Goal: Task Accomplishment & Management: Use online tool/utility

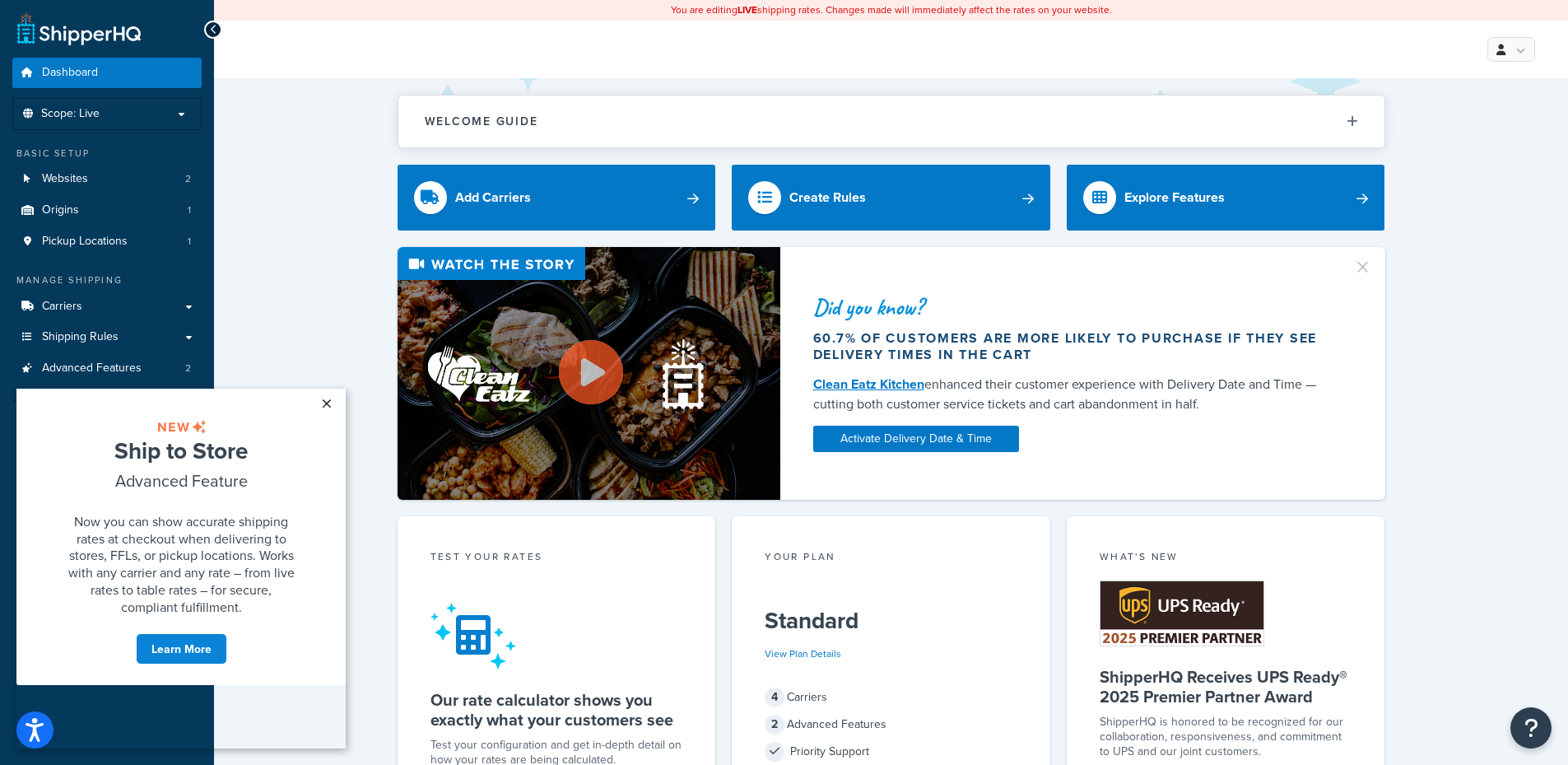
click at [327, 407] on link "×" at bounding box center [325, 403] width 28 height 29
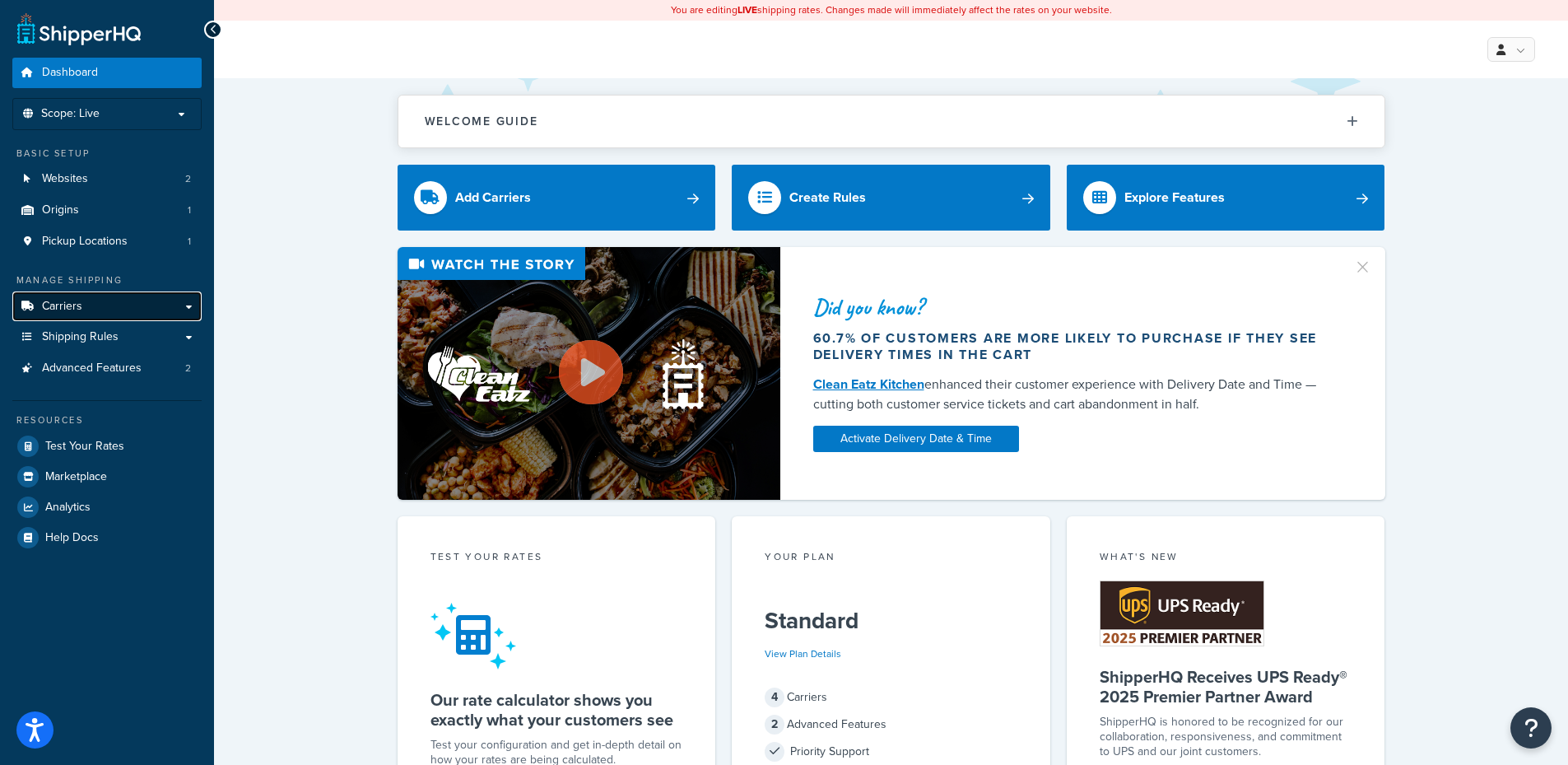
click at [117, 309] on link "Carriers" at bounding box center [106, 306] width 190 height 30
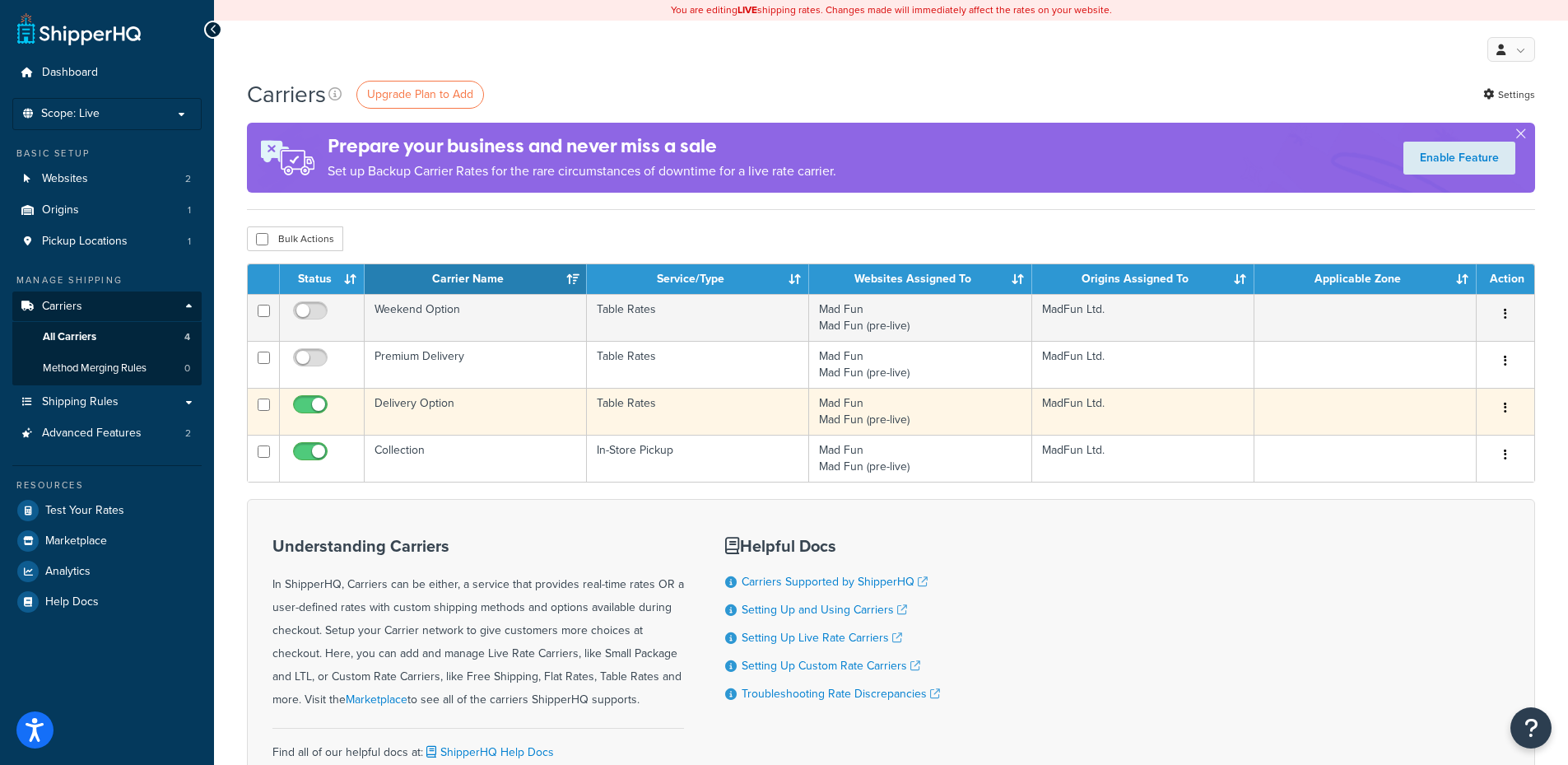
click at [871, 411] on td "Mad Fun Mad Fun (pre-live)" at bounding box center [920, 410] width 223 height 47
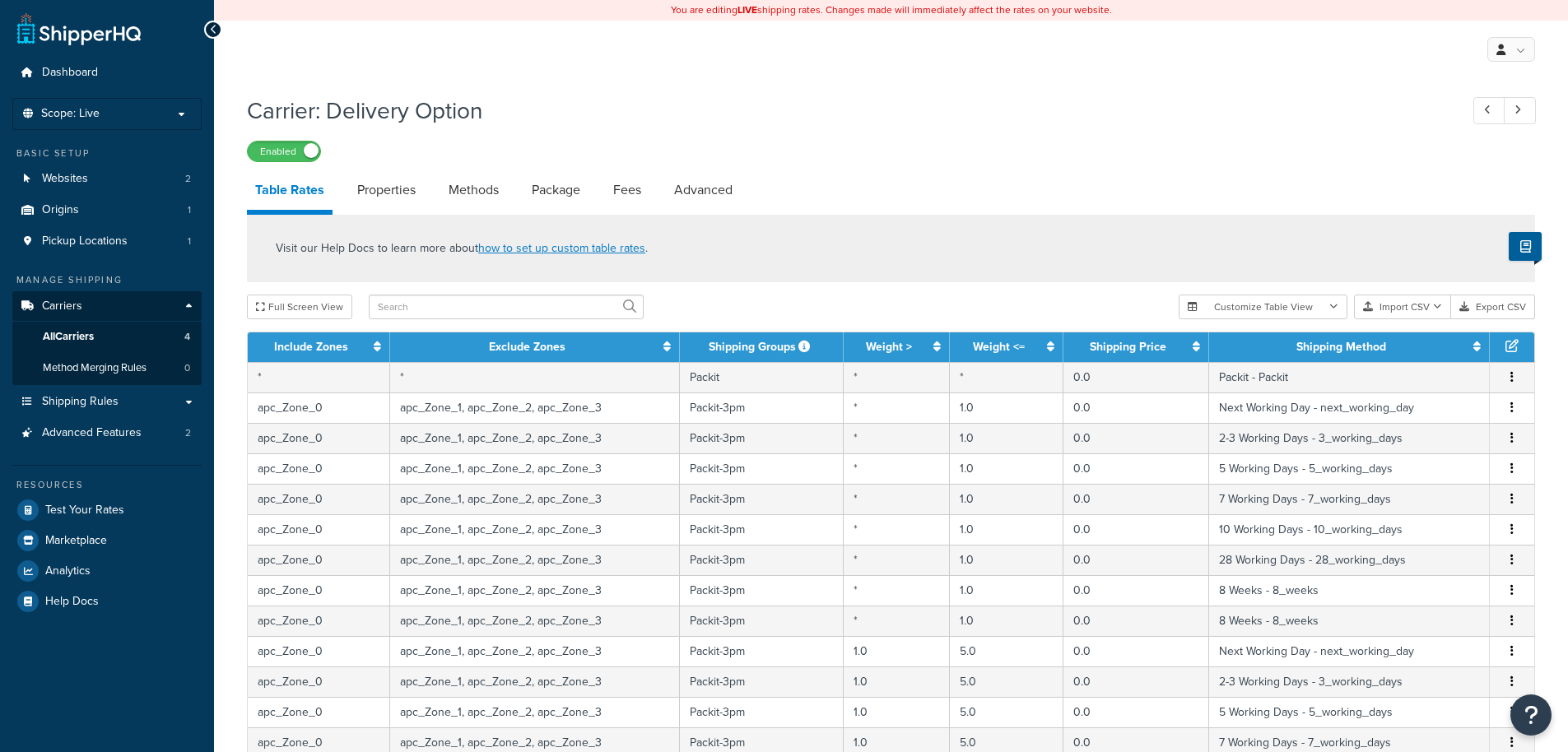
select select "25"
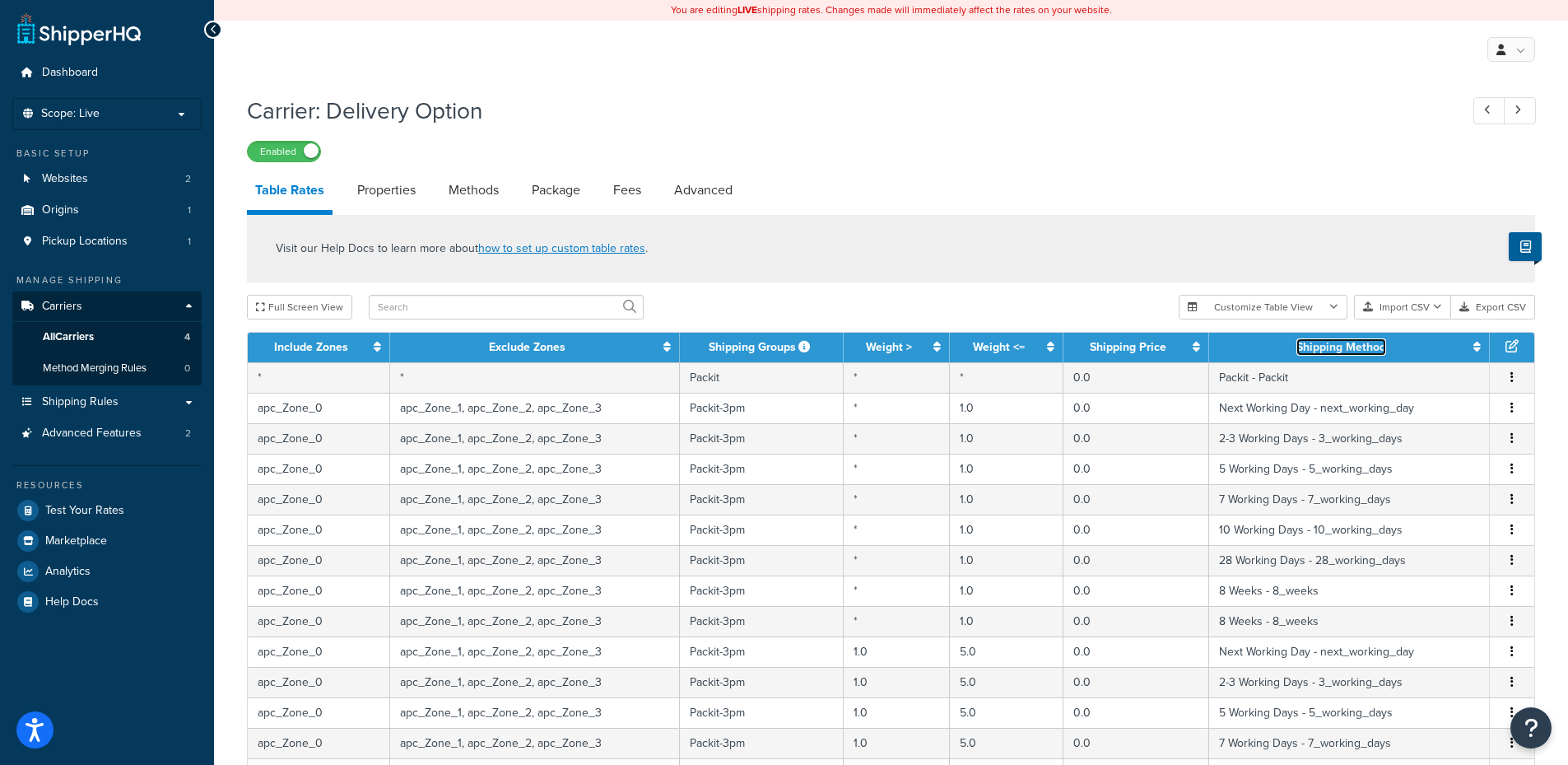
click at [1363, 355] on link "Shipping Method" at bounding box center [1342, 346] width 90 height 17
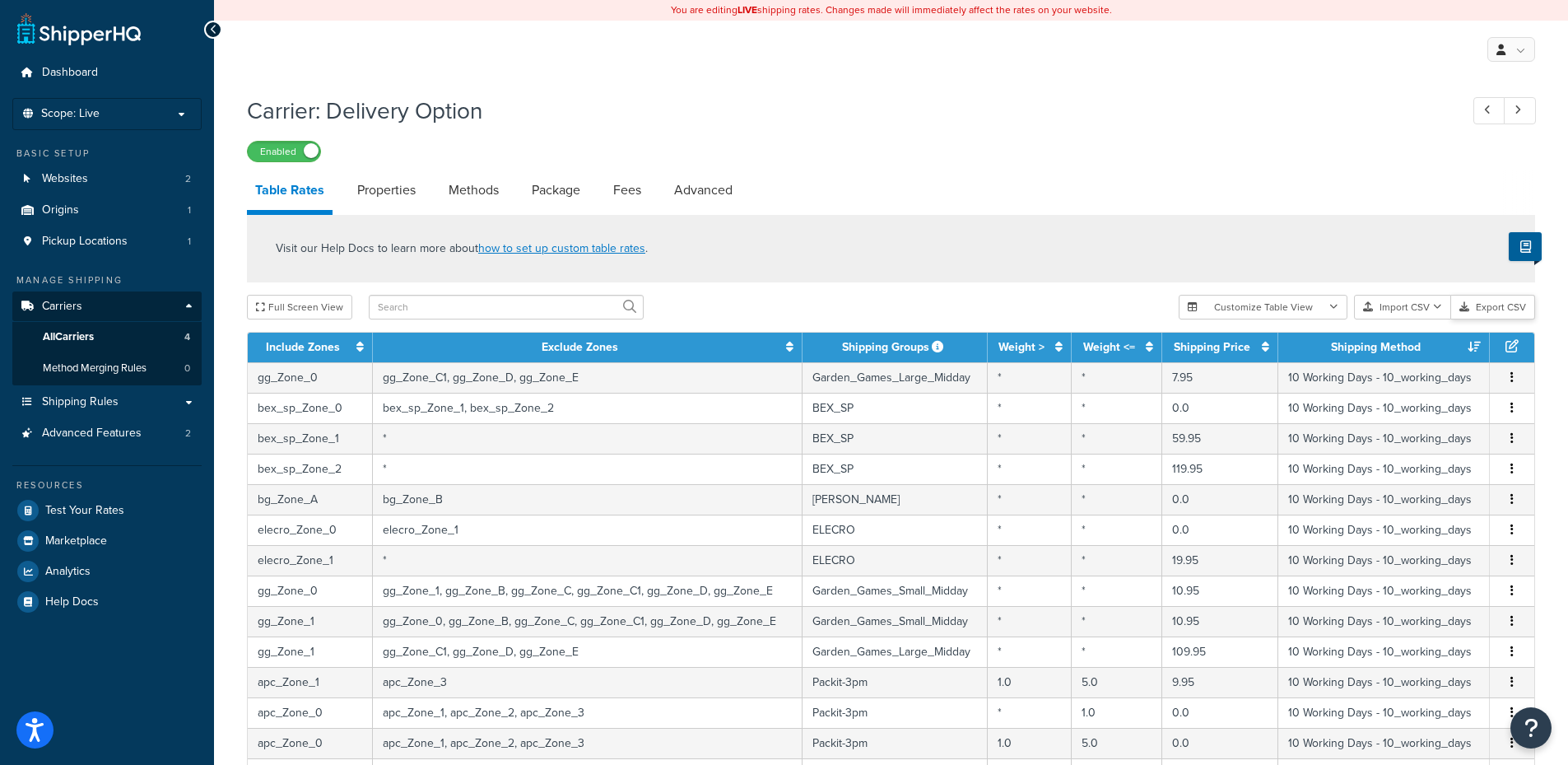
click at [1491, 311] on button "Export CSV" at bounding box center [1494, 307] width 84 height 25
click at [419, 316] on input "text" at bounding box center [506, 307] width 275 height 25
type input "salta"
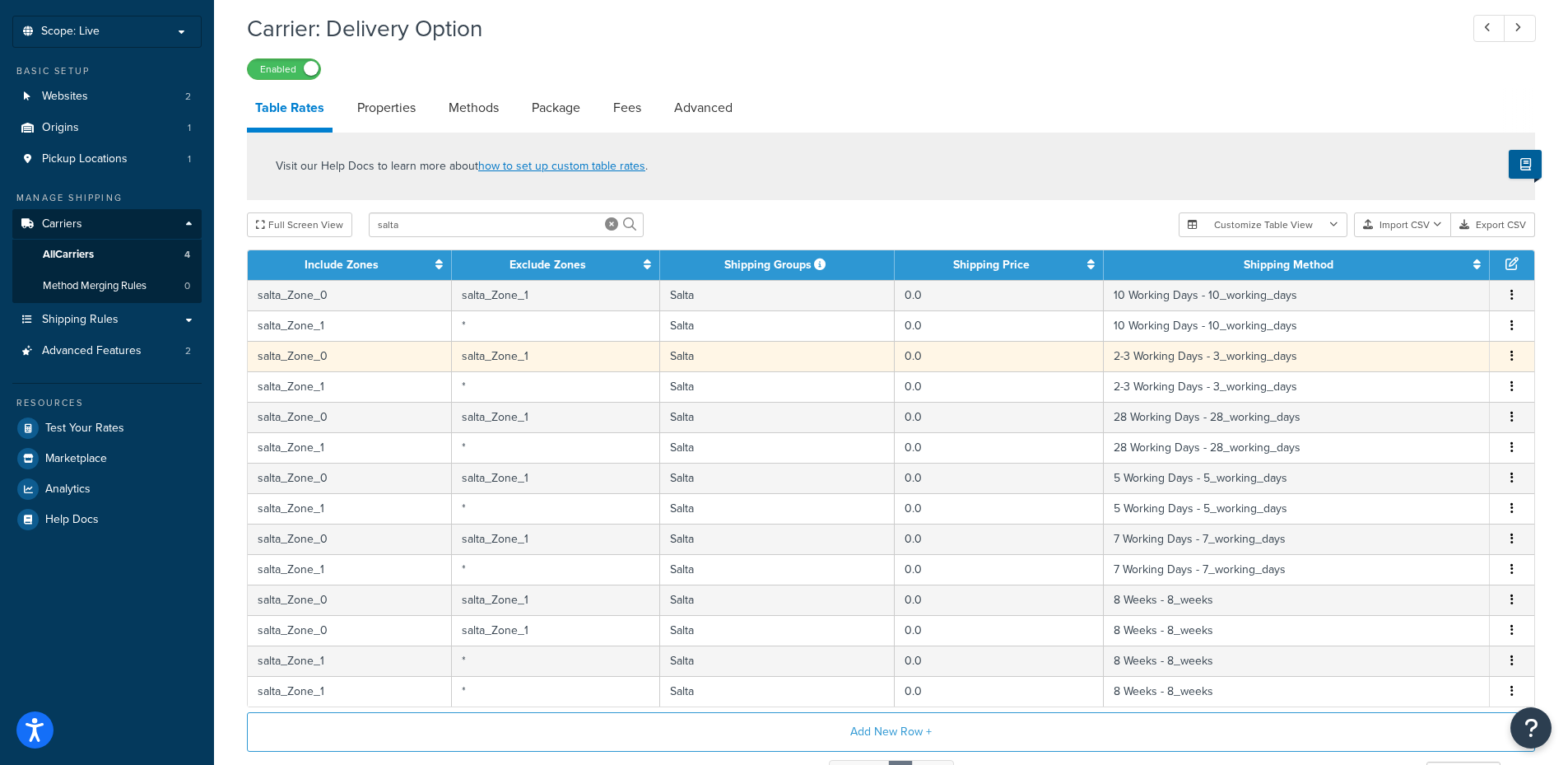
scroll to position [165, 0]
